Goal: Information Seeking & Learning: Learn about a topic

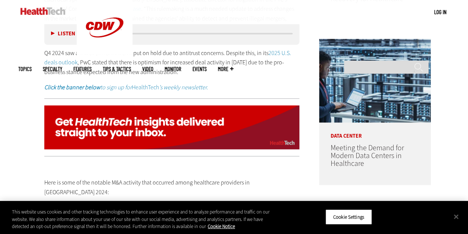
scroll to position [484, 0]
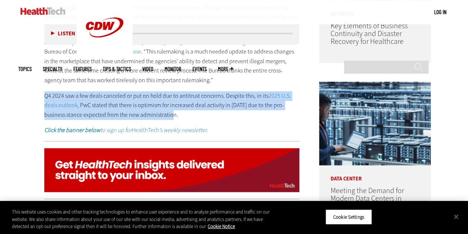
drag, startPoint x: 163, startPoint y: 115, endPoint x: 45, endPoint y: 97, distance: 118.9
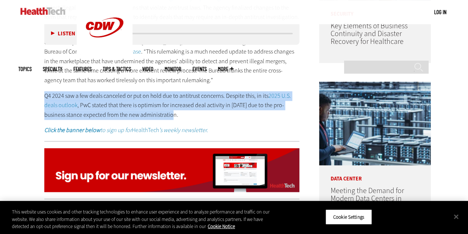
click at [45, 97] on p "Q4 2024 saw a few deals canceled or put on hold due to antitrust concerns. Desp…" at bounding box center [171, 105] width 255 height 29
drag, startPoint x: 45, startPoint y: 97, endPoint x: 74, endPoint y: 97, distance: 28.7
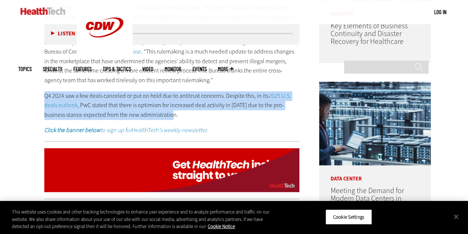
copy p "Q4 2024 saw a few deals canceled or put on hold due to antitrust concerns. Desp…"
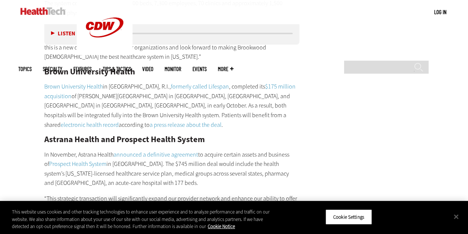
scroll to position [1526, 0]
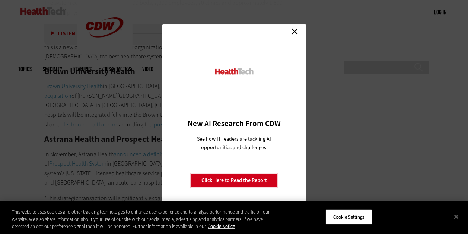
click at [294, 30] on link "Close" at bounding box center [294, 31] width 11 height 11
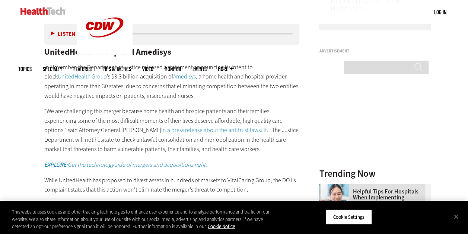
scroll to position [670, 0]
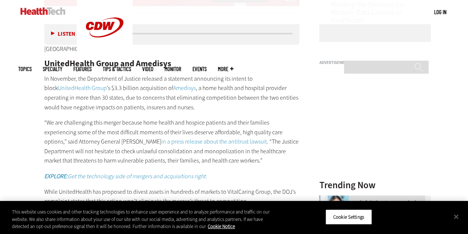
click at [147, 97] on p "In November, the Department of Justice released a statement announcing its inte…" at bounding box center [171, 93] width 255 height 38
click at [144, 97] on p "In November, the Department of Justice released a statement announcing its inte…" at bounding box center [171, 93] width 255 height 38
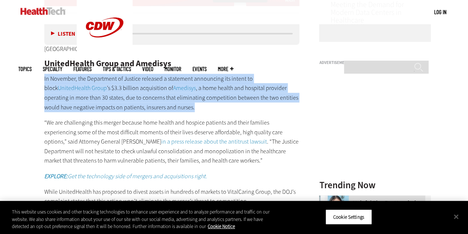
drag, startPoint x: 138, startPoint y: 95, endPoint x: 43, endPoint y: 70, distance: 98.6
drag, startPoint x: 43, startPoint y: 70, endPoint x: 72, endPoint y: 77, distance: 29.8
copy p "In November, the Department of Justice released a statement announcing its inte…"
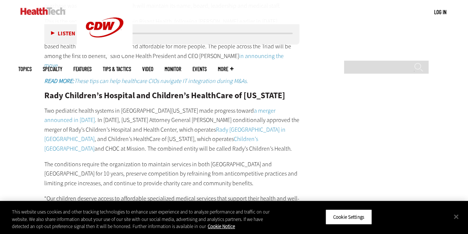
scroll to position [1116, 0]
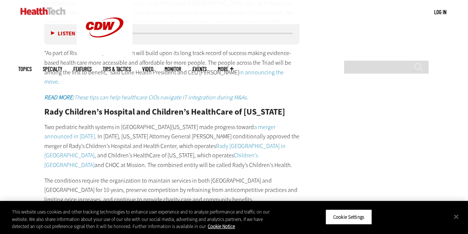
click at [339, 93] on main "Home » Management Close New AI Research From CDW See how IT leaders are tacklin…" at bounding box center [234, 149] width 432 height 2073
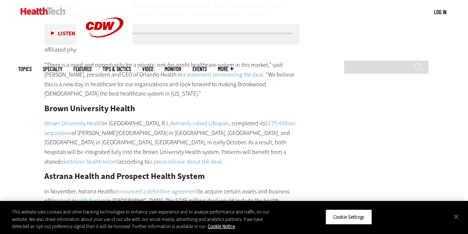
scroll to position [1526, 0]
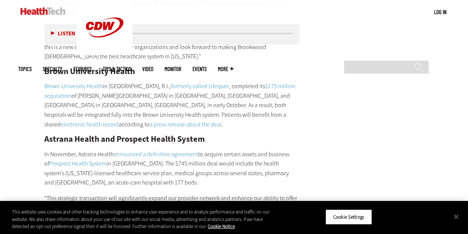
click at [253, 150] on p "In November, Astrana Health announced a definitive agreement to acquire certain…" at bounding box center [171, 169] width 255 height 38
drag, startPoint x: 234, startPoint y: 115, endPoint x: 189, endPoint y: 133, distance: 48.7
click at [189, 150] on p "In November, Astrana Health announced a definitive agreement to acquire certain…" at bounding box center [171, 169] width 255 height 38
drag, startPoint x: 189, startPoint y: 133, endPoint x: 254, endPoint y: 118, distance: 66.9
copy p "health system’s [US_STATE]-licensed healthcare service plan, medical groups acr…"
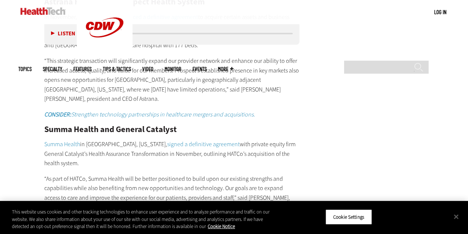
scroll to position [1674, 0]
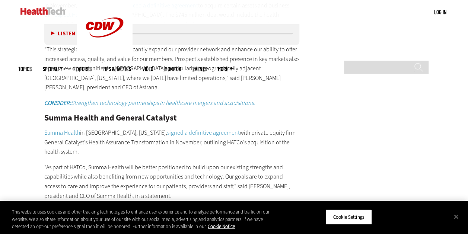
click at [131, 207] on p "According to the press release, HATCo will purchase Summa Health for $485 milli…" at bounding box center [171, 226] width 255 height 38
drag, startPoint x: 229, startPoint y: 155, endPoint x: 126, endPoint y: 168, distance: 104.3
click at [126, 207] on p "According to the press release, HATCo will purchase Summa Health for $485 milli…" at bounding box center [171, 226] width 255 height 38
copy p "The private equity firm will also invest $350 within the first five years of th…"
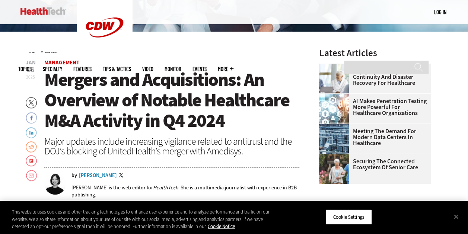
scroll to position [186, 0]
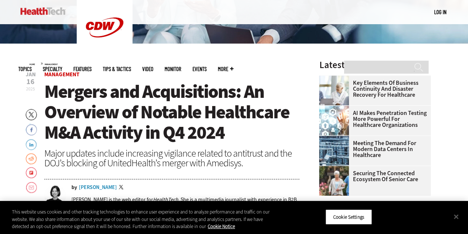
click at [170, 60] on div "Home » Management" at bounding box center [164, 63] width 270 height 6
click at [160, 63] on div "Home » Management" at bounding box center [164, 63] width 270 height 6
